Goal: Information Seeking & Learning: Check status

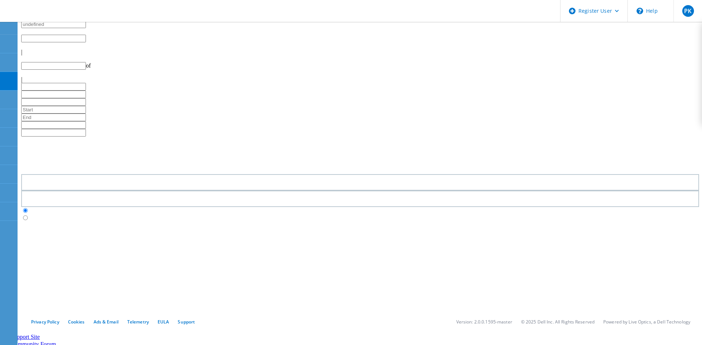
type input "1"
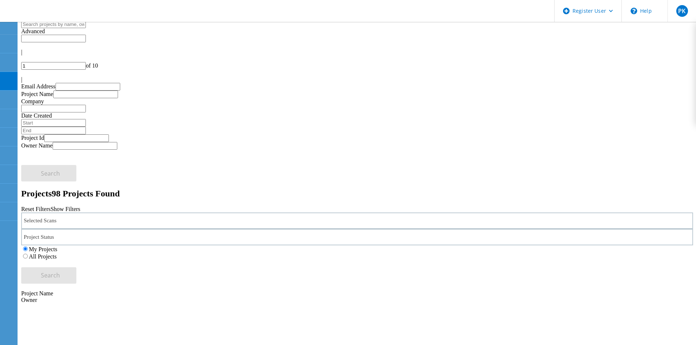
click at [86, 23] on input "text" at bounding box center [53, 24] width 65 height 8
paste input "220707"
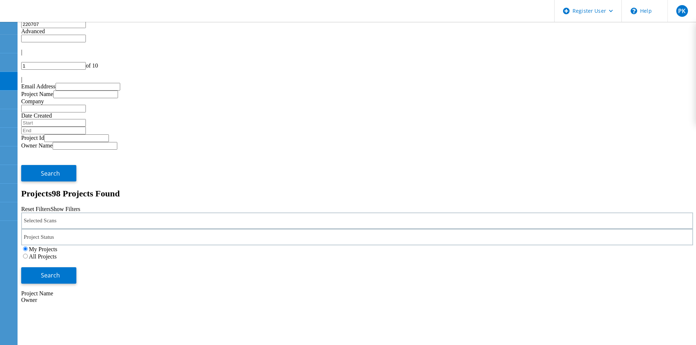
type input "220707"
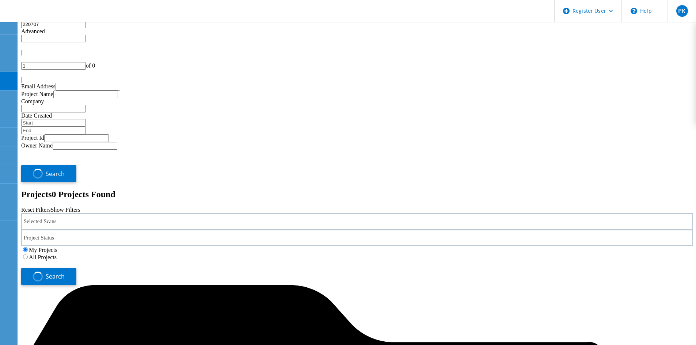
click at [57, 254] on label "All Projects" at bounding box center [43, 257] width 28 height 6
click at [28, 255] on input "All Projects" at bounding box center [25, 257] width 5 height 5
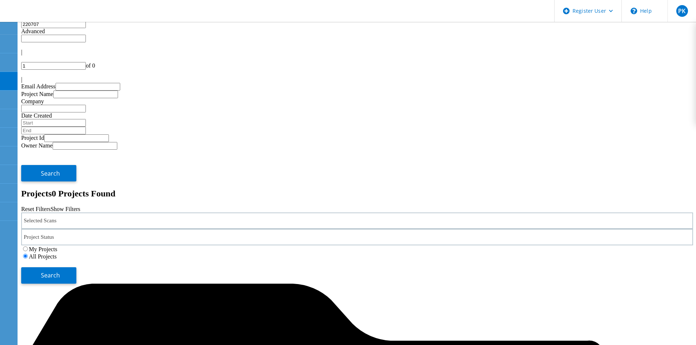
click at [99, 213] on div "Selected Scans" at bounding box center [357, 221] width 672 height 16
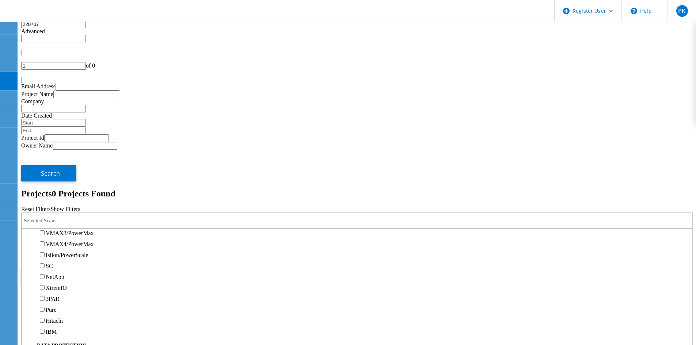
scroll to position [366, 0]
click at [76, 268] on button "Search" at bounding box center [48, 276] width 55 height 16
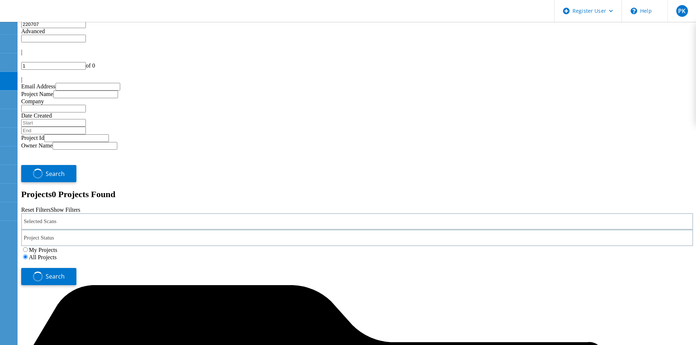
click at [86, 27] on input "220707" at bounding box center [53, 24] width 65 height 8
click at [117, 213] on div "Selected Scans" at bounding box center [357, 221] width 672 height 16
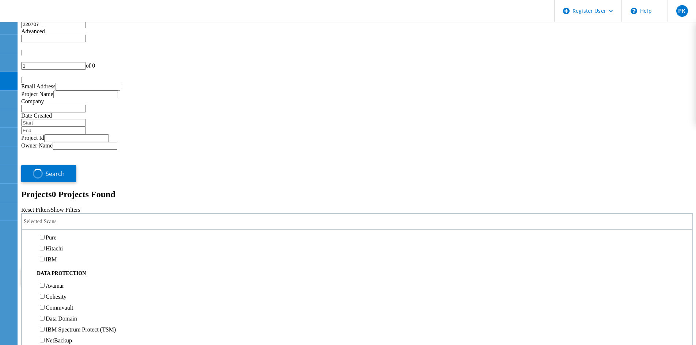
scroll to position [292, 0]
click at [72, 152] on div "SC" at bounding box center [357, 157] width 663 height 11
click at [64, 165] on label "NetApp" at bounding box center [55, 168] width 19 height 6
click at [45, 166] on input "NetApp" at bounding box center [42, 168] width 5 height 5
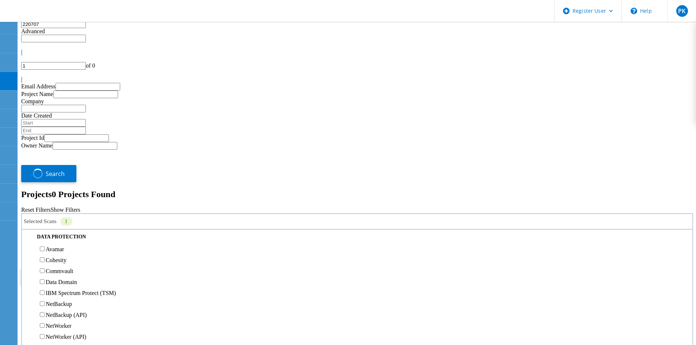
click at [86, 28] on input "220707" at bounding box center [53, 24] width 65 height 8
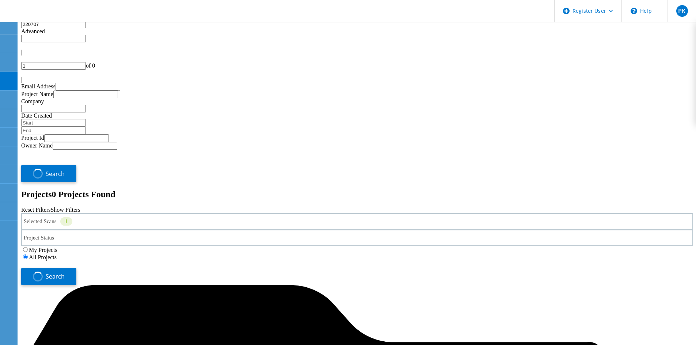
click at [86, 28] on input "220707" at bounding box center [53, 24] width 65 height 8
click at [65, 273] on span "Search" at bounding box center [55, 277] width 19 height 8
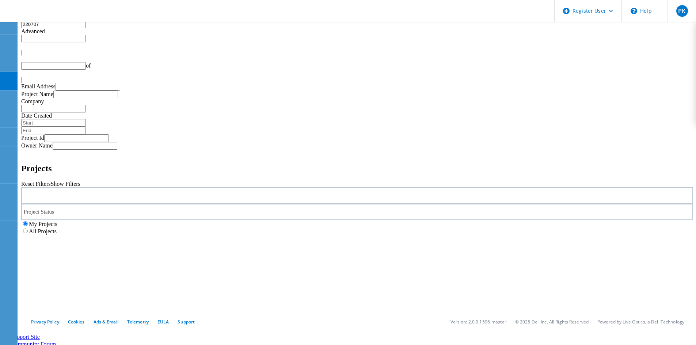
type input "1"
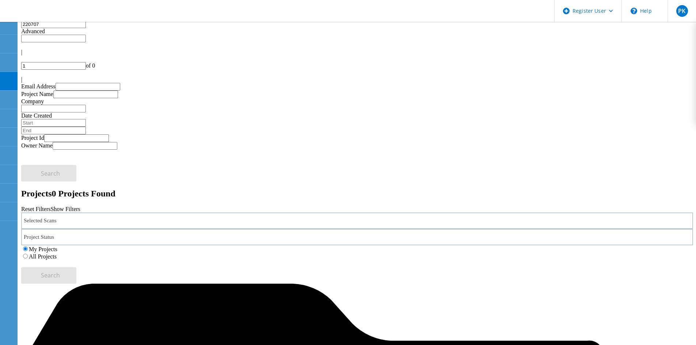
click at [57, 254] on label "All Projects" at bounding box center [43, 257] width 28 height 6
click at [28, 254] on input "All Projects" at bounding box center [25, 256] width 5 height 5
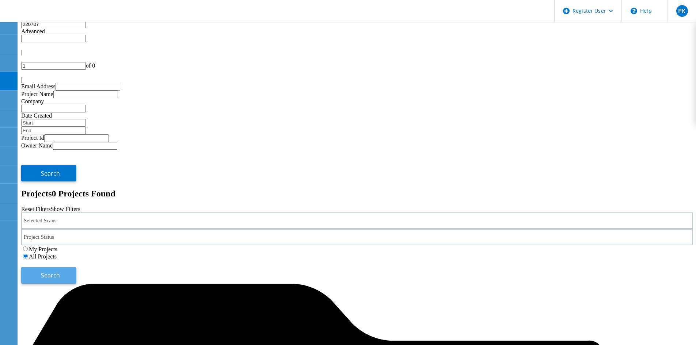
click at [76, 268] on button "Search" at bounding box center [48, 276] width 55 height 16
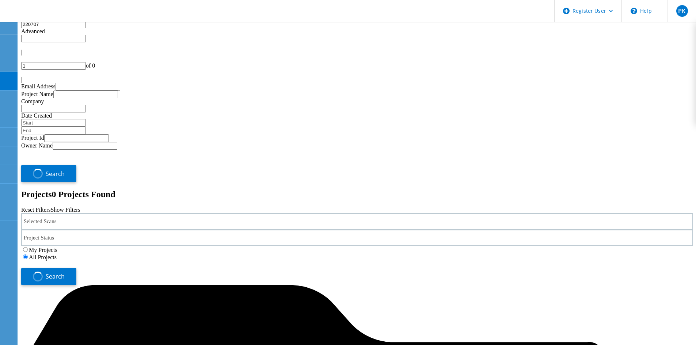
click at [86, 28] on input "220707" at bounding box center [53, 24] width 65 height 8
click at [35, 28] on input "220707" at bounding box center [53, 24] width 65 height 8
paste input "644"
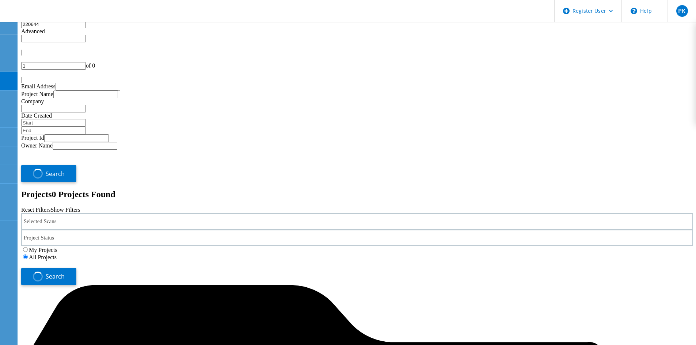
type input "220644"
click at [152, 213] on div "Selected Scans" at bounding box center [357, 221] width 672 height 16
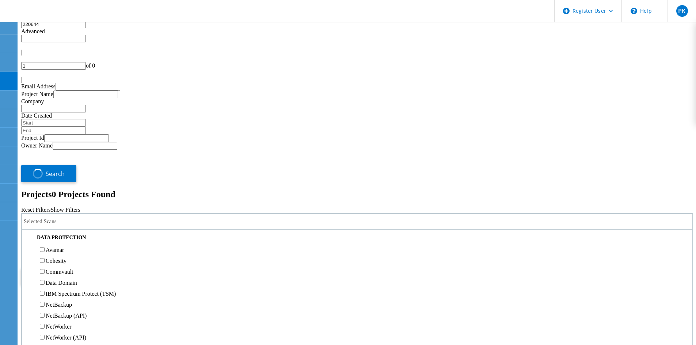
scroll to position [292, 0]
click at [64, 165] on label "NetApp" at bounding box center [55, 168] width 19 height 6
click at [45, 166] on input "NetApp" at bounding box center [42, 168] width 5 height 5
click at [86, 28] on input "220644" at bounding box center [53, 24] width 65 height 8
